Goal: Information Seeking & Learning: Learn about a topic

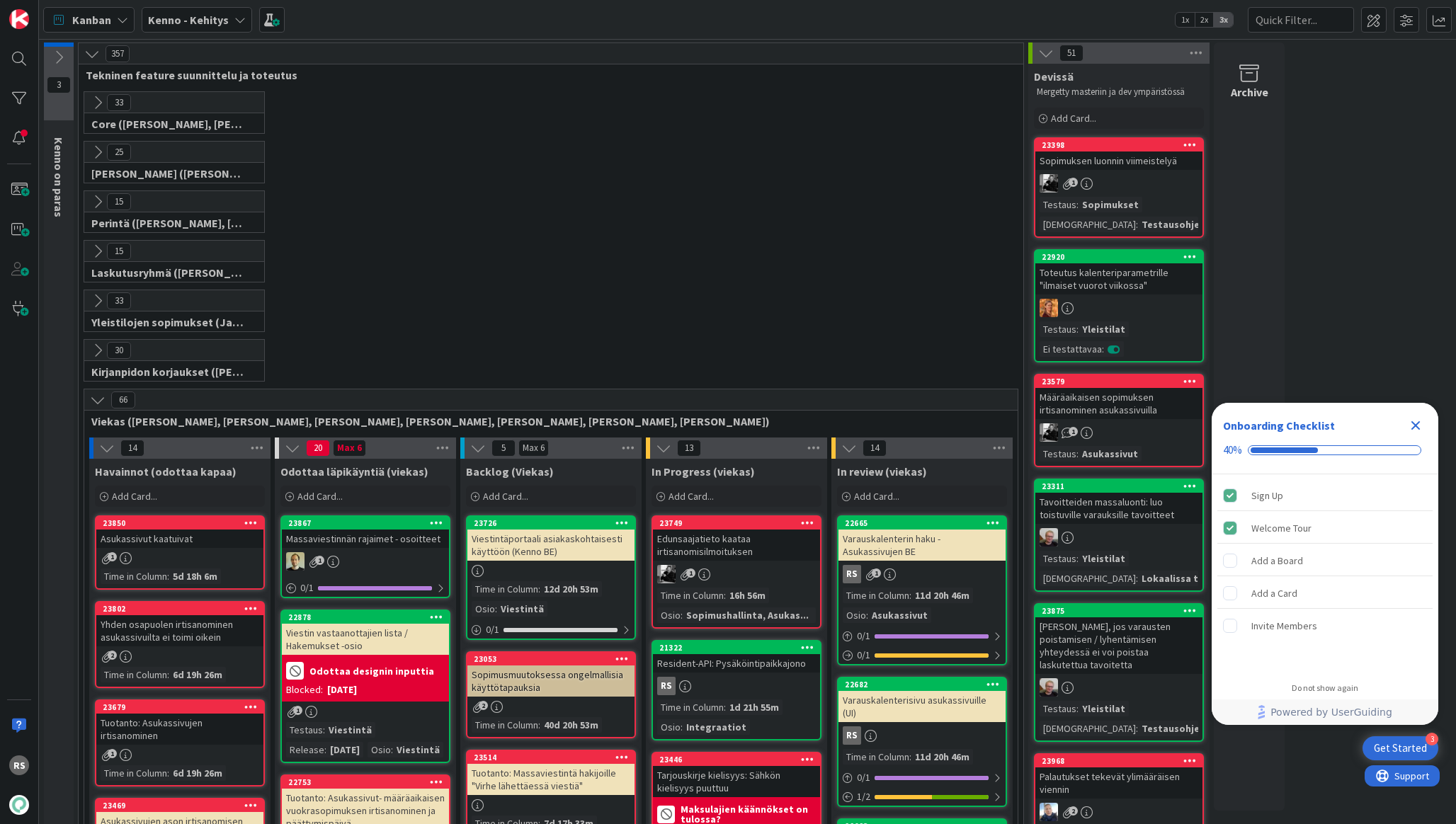
click at [711, 675] on div "21322 Resident-API: Pysäköintipaikkajono RS Time in Column : 1d 21h 55m Osio : …" at bounding box center [737, 690] width 170 height 100
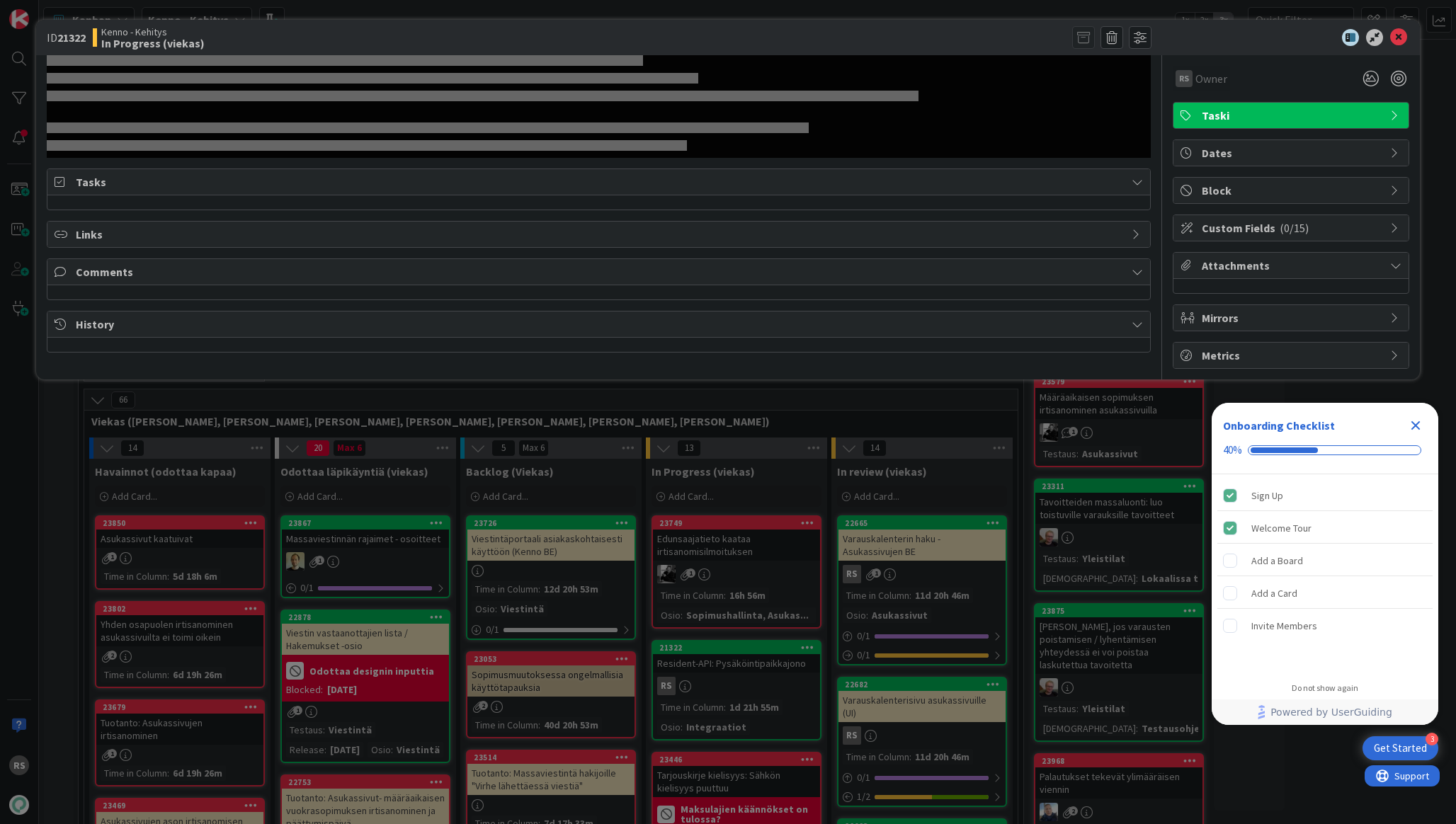
select select "javascript"
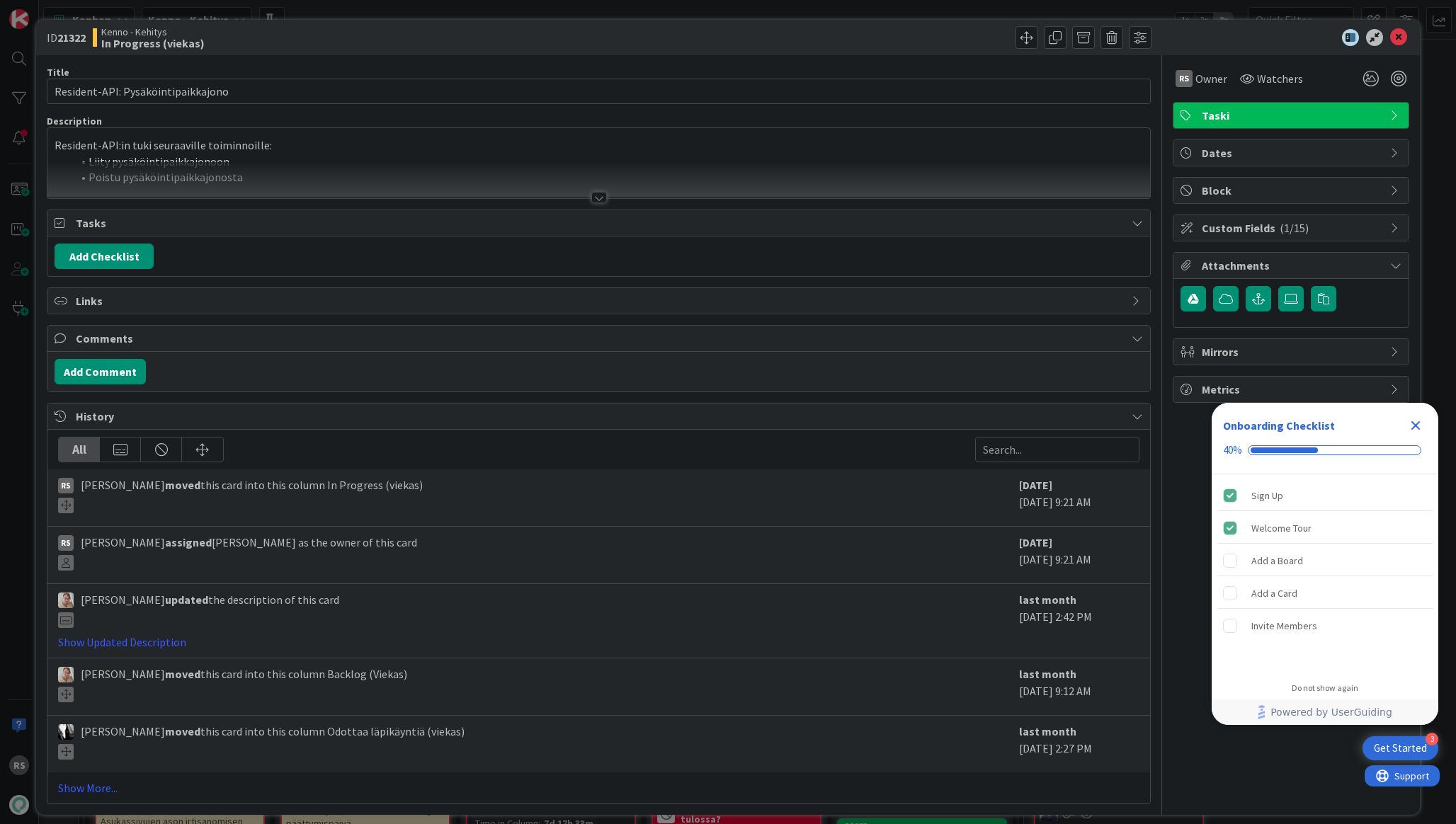
click at [603, 201] on div at bounding box center [600, 197] width 16 height 11
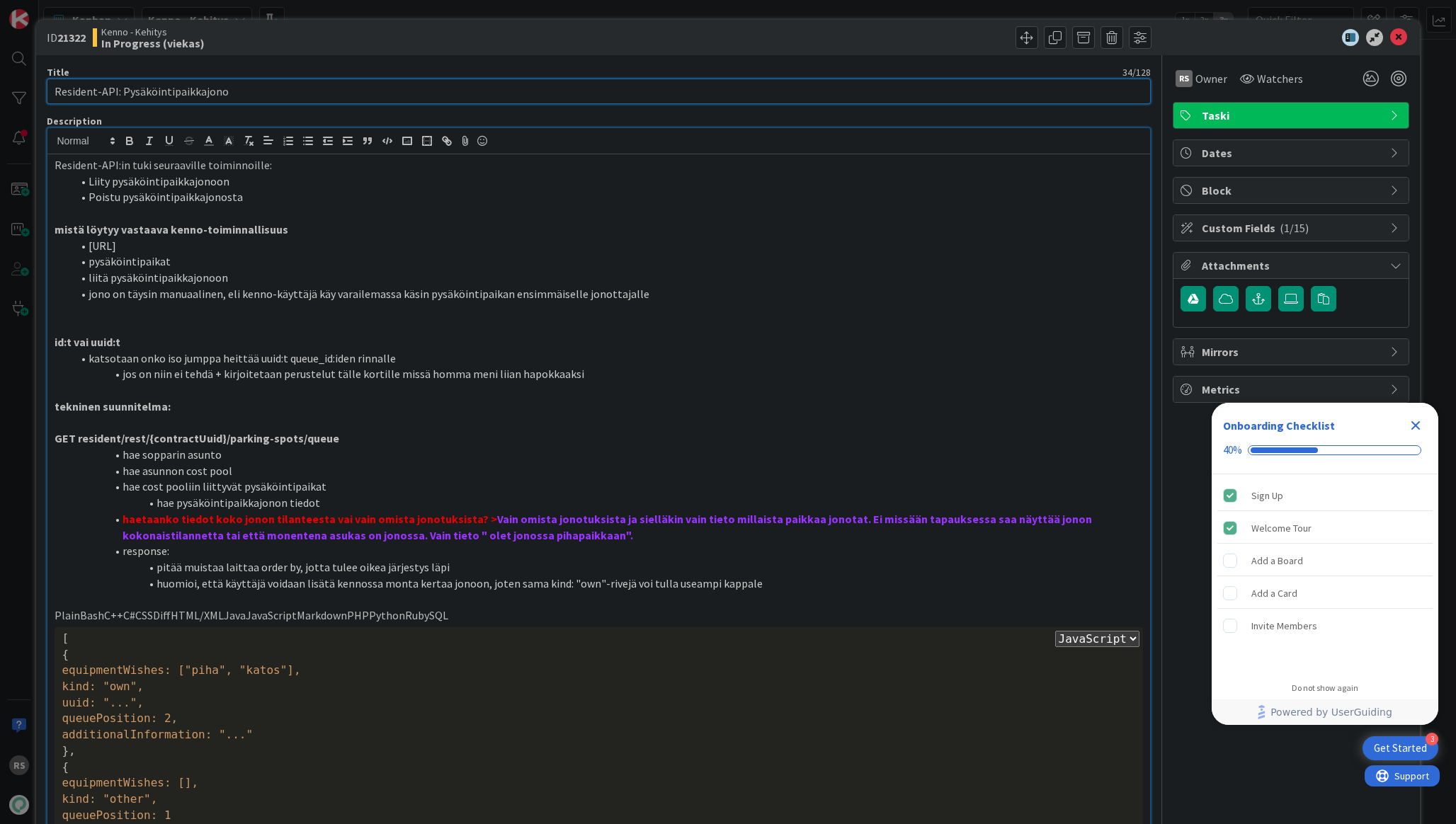
click at [585, 85] on input "Resident-API: Pysäköintipaikkajono" at bounding box center [599, 91] width 1103 height 25
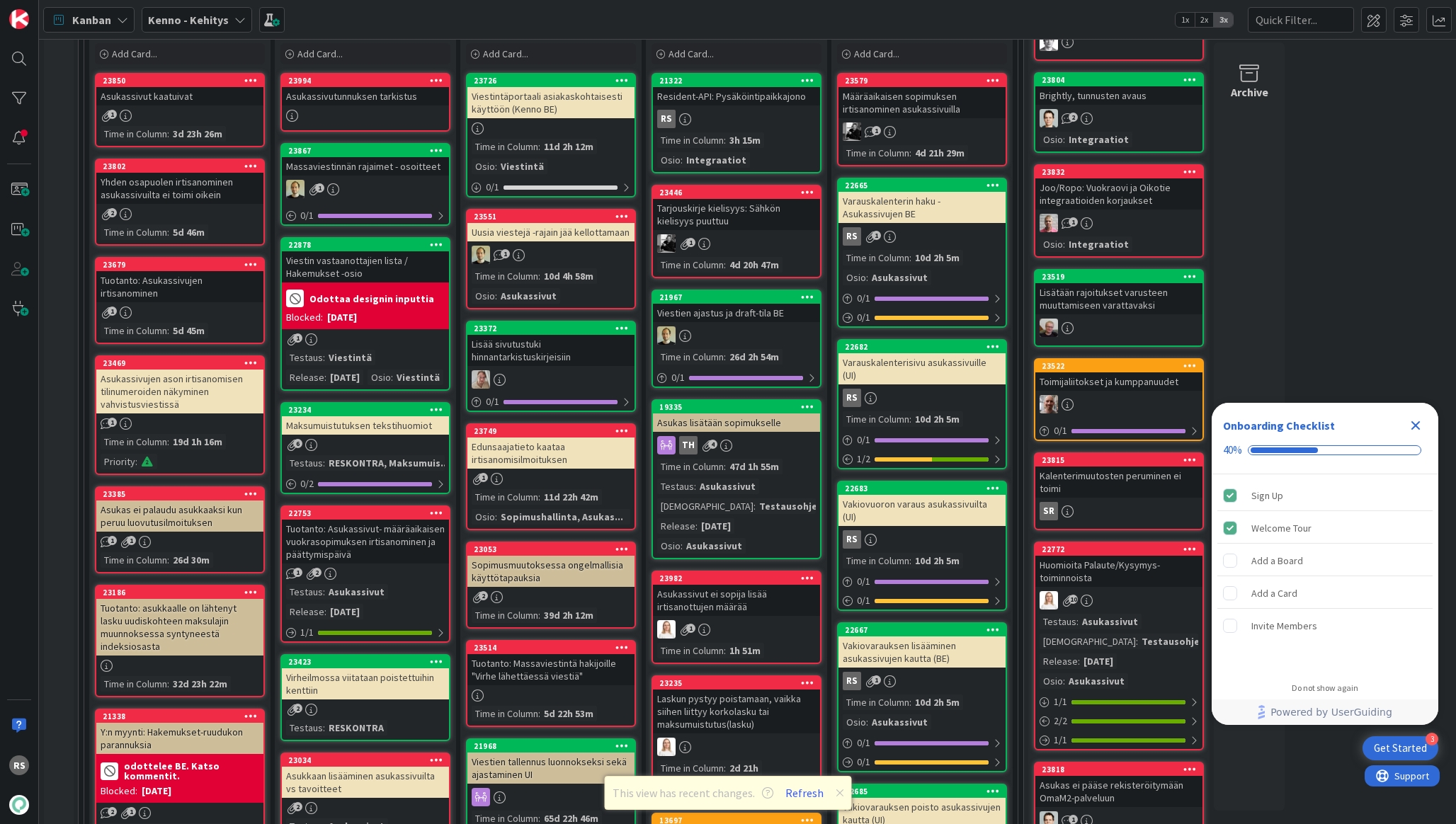
scroll to position [450, 0]
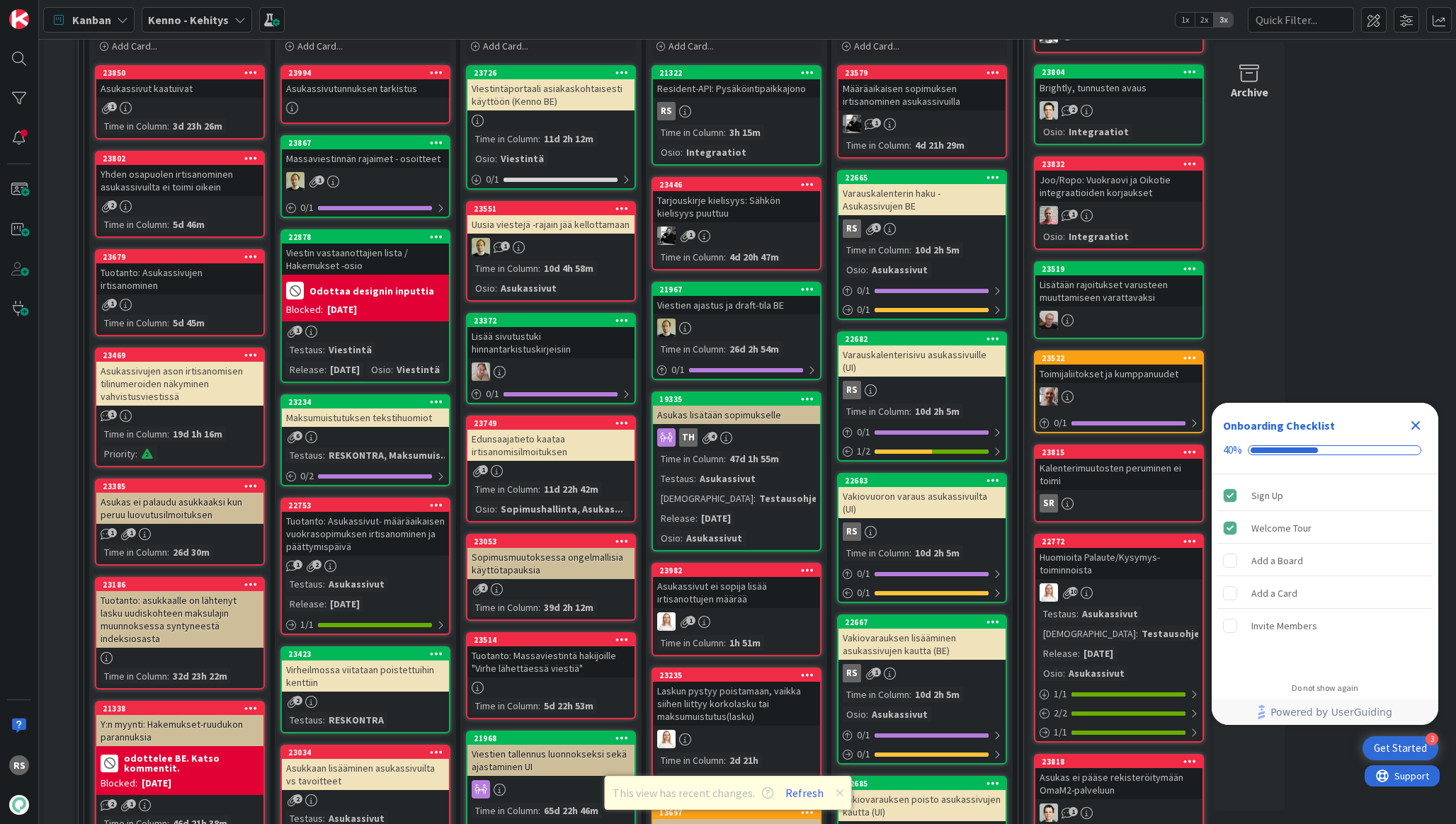
click at [742, 107] on div "RS" at bounding box center [736, 111] width 167 height 18
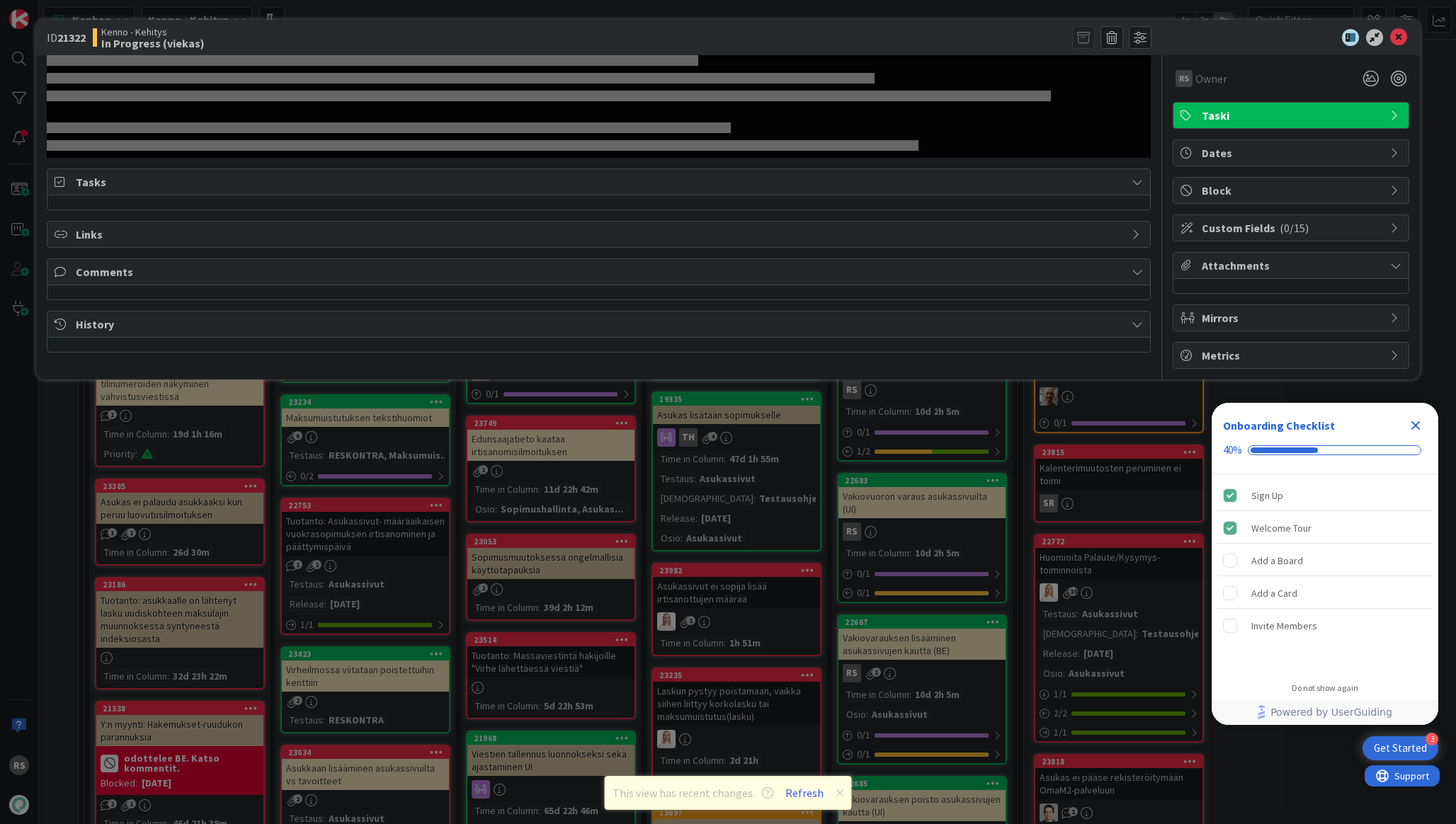
select select "javascript"
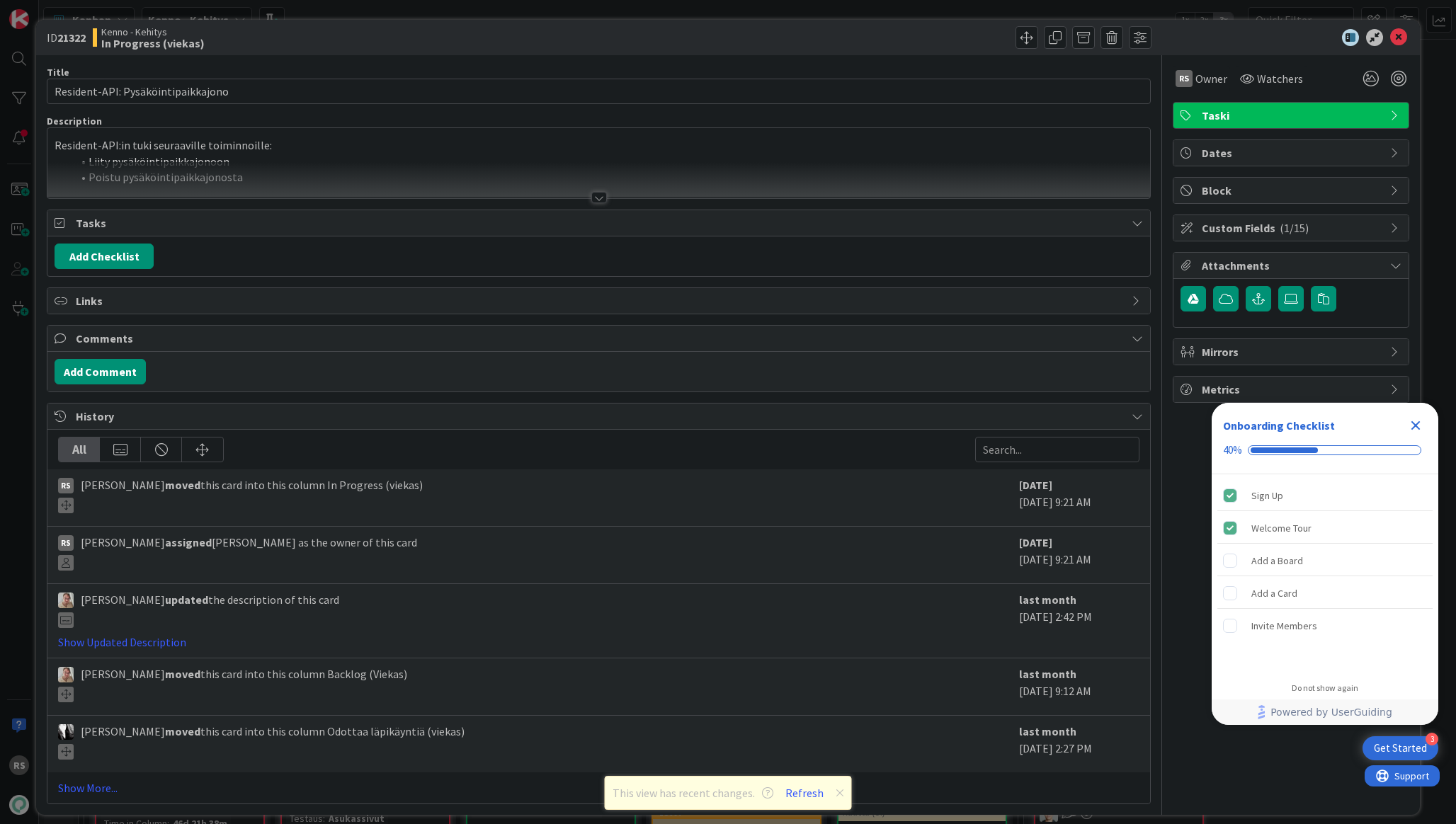
click at [595, 193] on div at bounding box center [600, 197] width 16 height 11
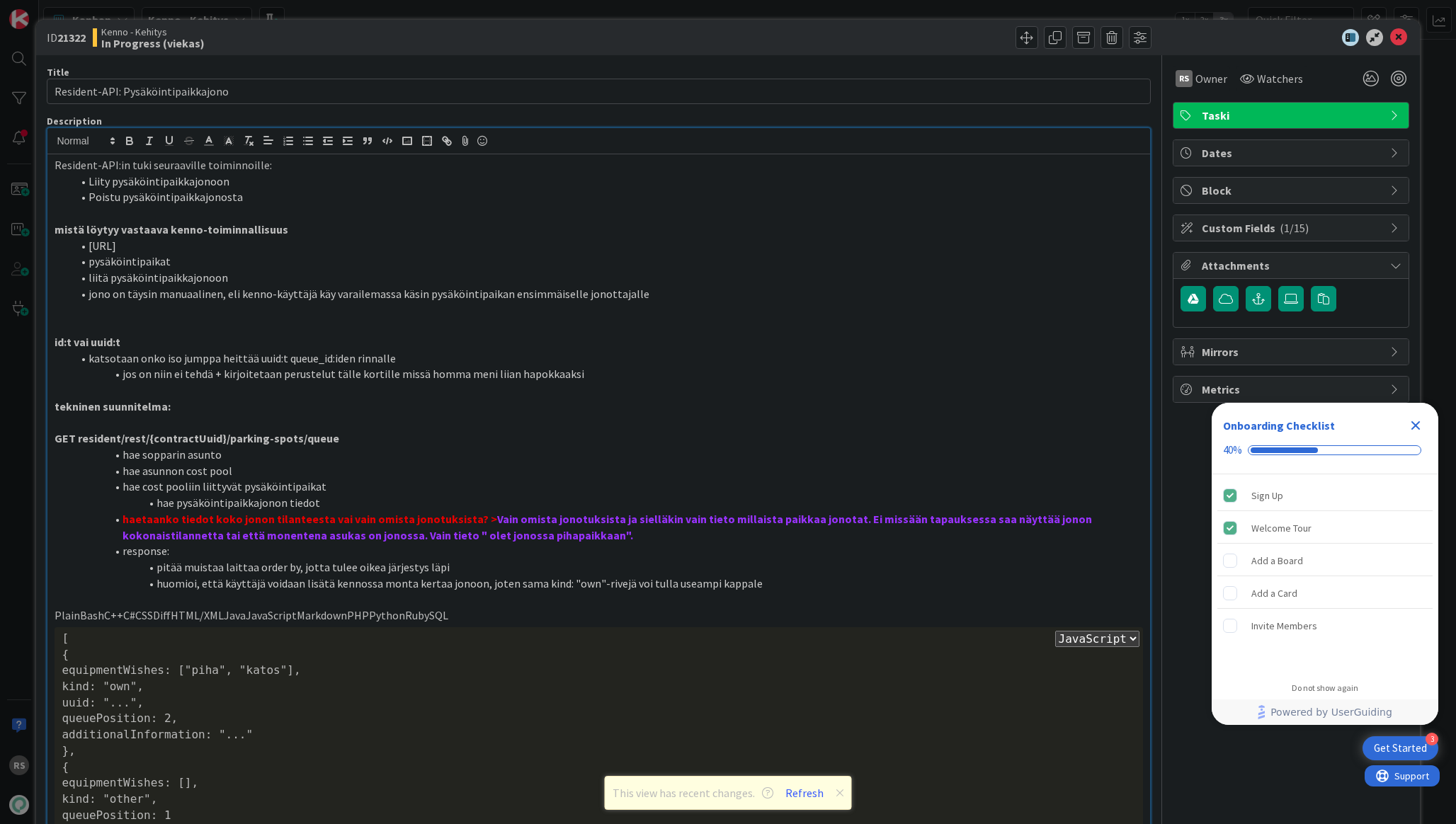
click at [536, 277] on li "liitä pysäköintipaikkajonoon" at bounding box center [607, 278] width 1071 height 17
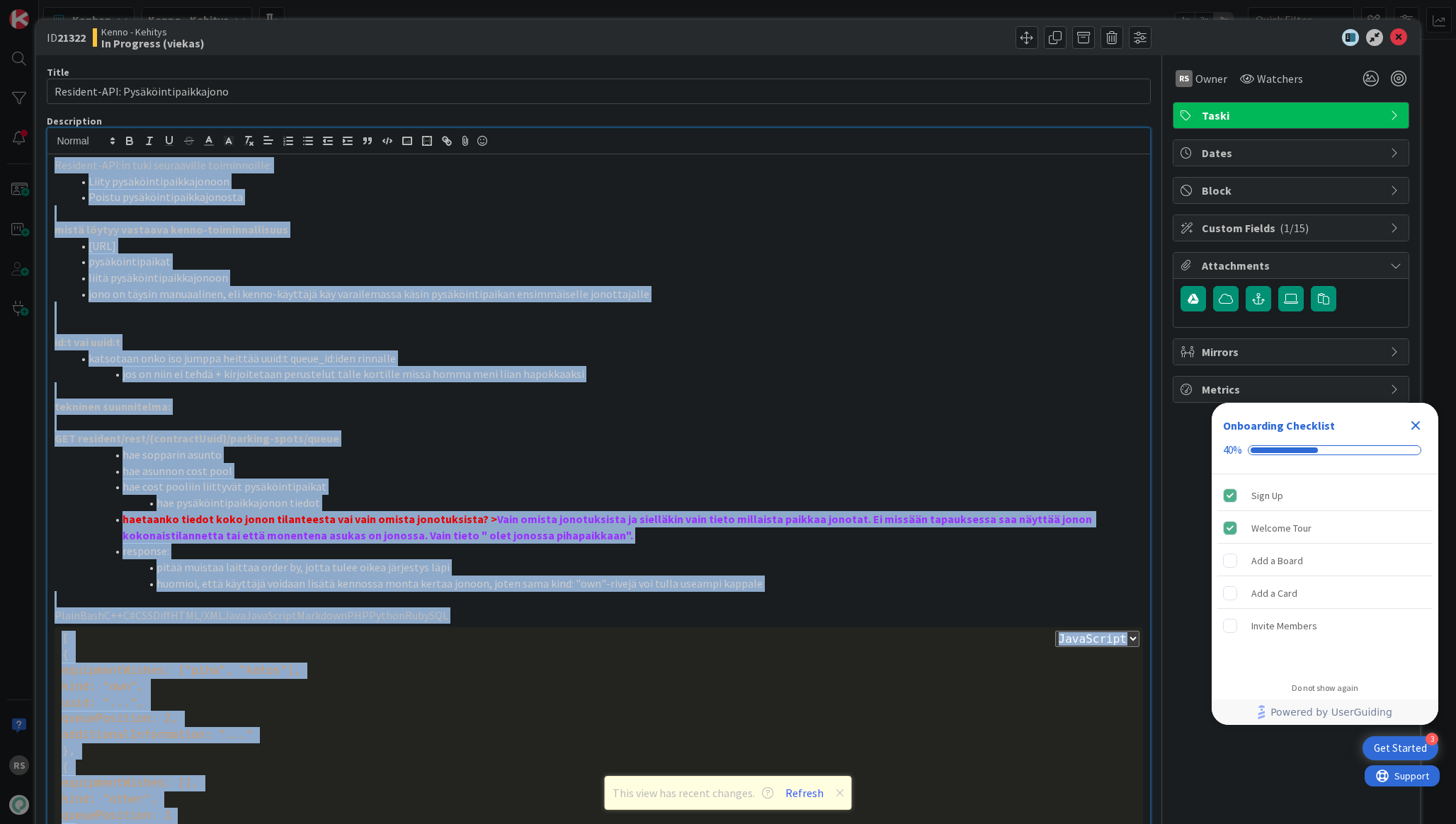
copy div "Resident-API:in tuki seuraaville toiminnoille: Liity pysäköintipaikkajonoon Poi…"
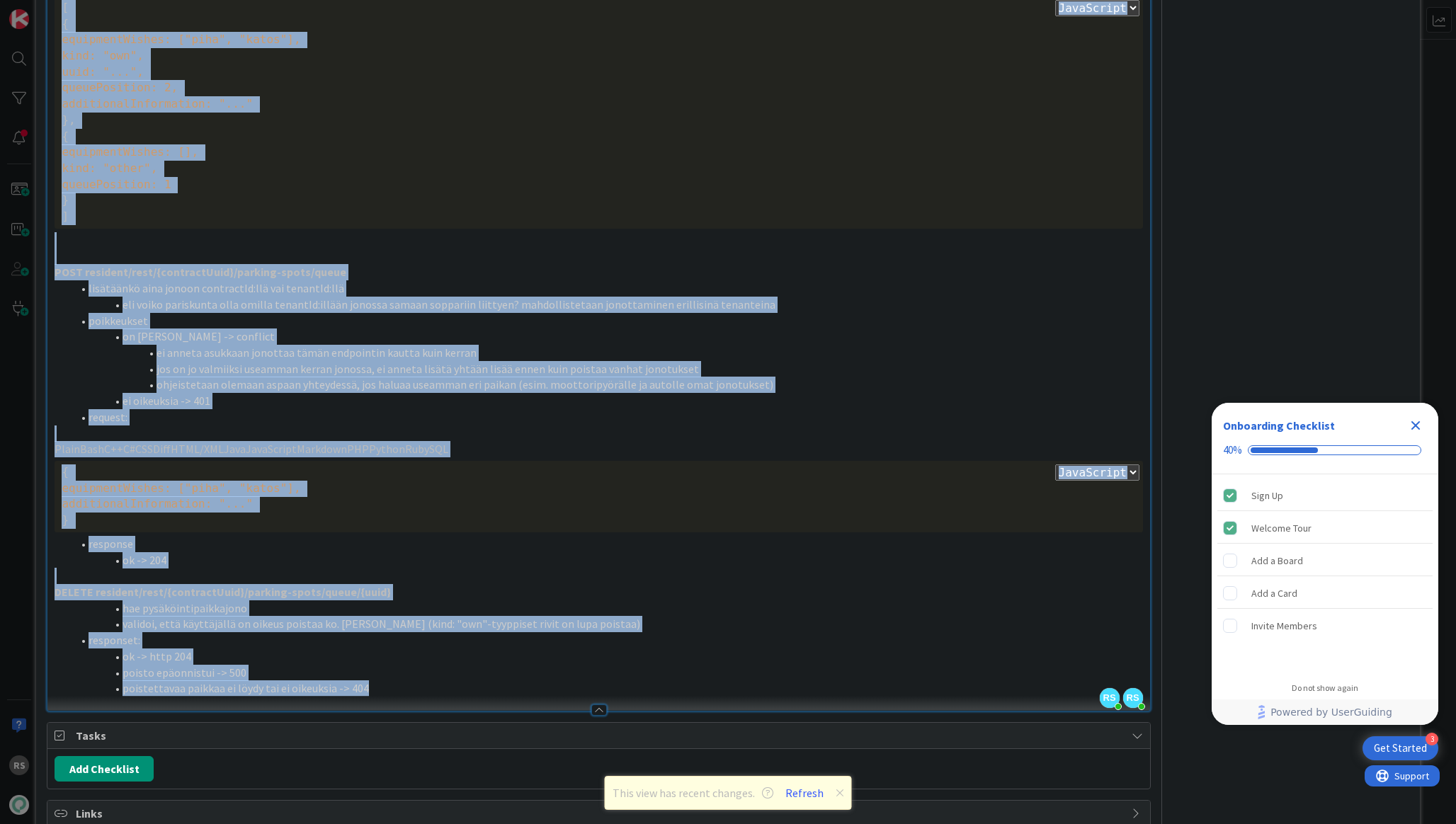
scroll to position [1155, 0]
